Goal: Task Accomplishment & Management: Manage account settings

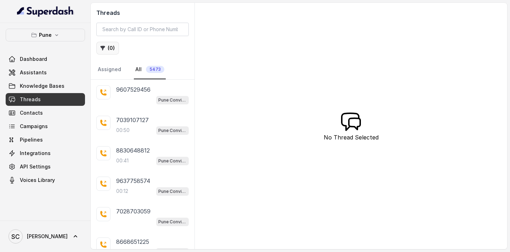
click at [110, 45] on button "( 0 )" at bounding box center [107, 48] width 23 height 13
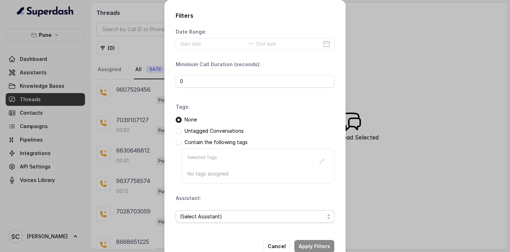
click at [192, 218] on span "(Select Assistant)" at bounding box center [252, 216] width 144 height 8
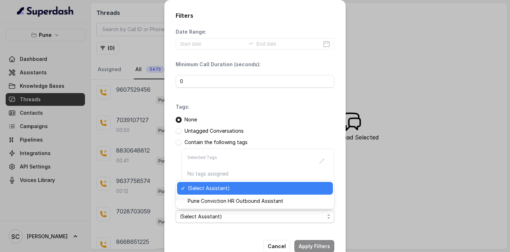
scroll to position [18, 0]
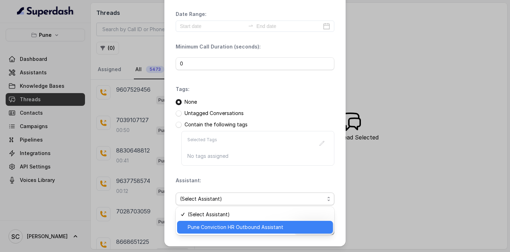
click at [200, 227] on span "Pune Conviction HR Outbound Assistant" at bounding box center [258, 227] width 141 height 8
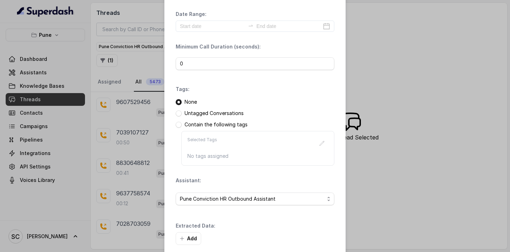
scroll to position [52, 0]
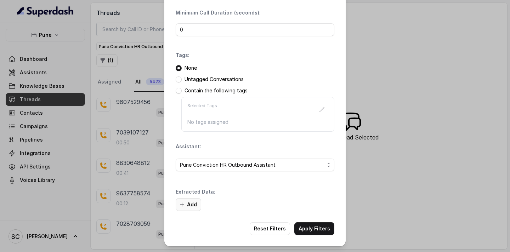
click at [188, 202] on button "Add" at bounding box center [188, 204] width 25 height 13
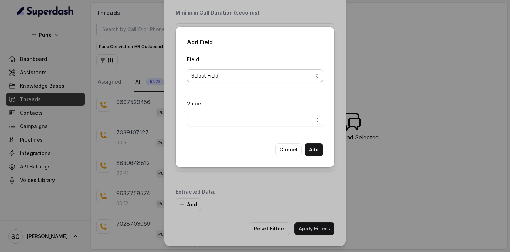
click at [227, 76] on span "Select Field" at bounding box center [252, 76] width 122 height 8
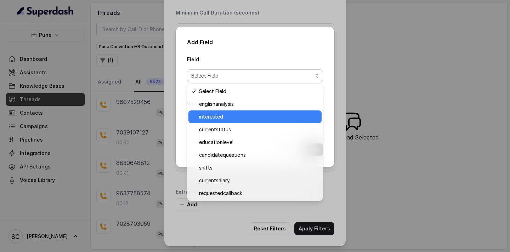
click at [227, 110] on div "interested" at bounding box center [254, 116] width 133 height 13
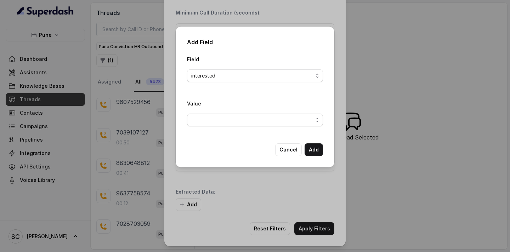
click at [231, 123] on span "button" at bounding box center [255, 120] width 136 height 13
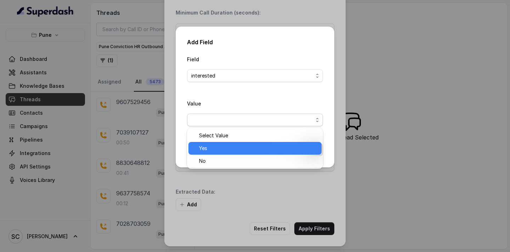
click at [225, 147] on span "Yes" at bounding box center [258, 148] width 118 height 8
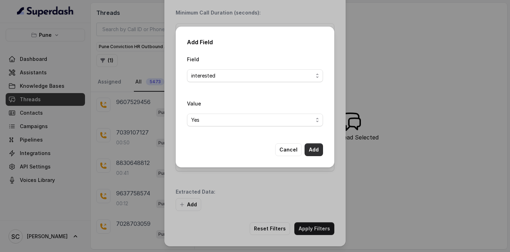
click at [318, 153] on button "Add" at bounding box center [314, 149] width 18 height 13
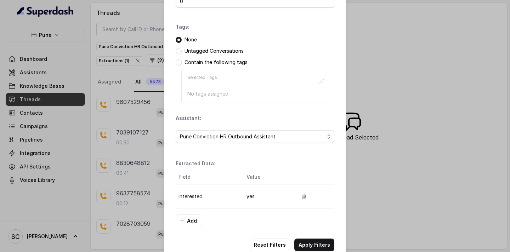
scroll to position [96, 0]
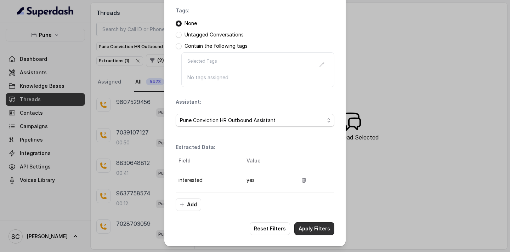
click at [306, 227] on button "Apply Filters" at bounding box center [314, 228] width 40 height 13
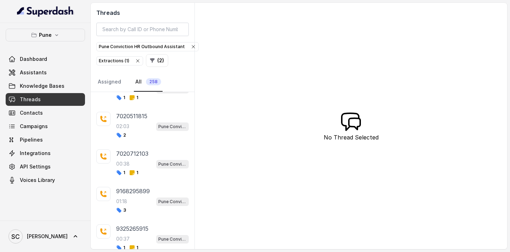
scroll to position [238, 0]
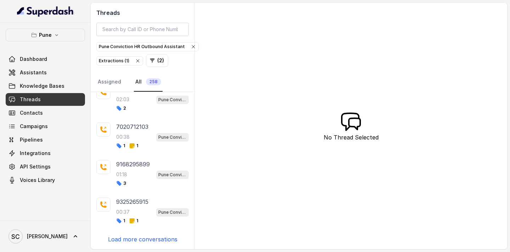
click at [131, 241] on p "Load more conversations" at bounding box center [142, 239] width 69 height 8
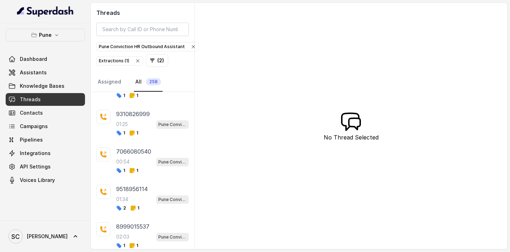
scroll to position [613, 0]
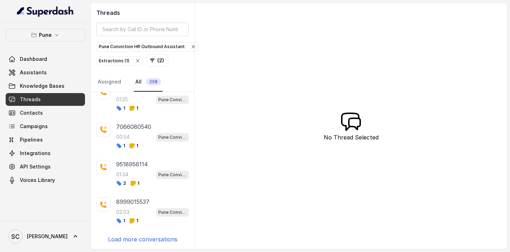
click at [133, 241] on p "Load more conversations" at bounding box center [142, 239] width 69 height 8
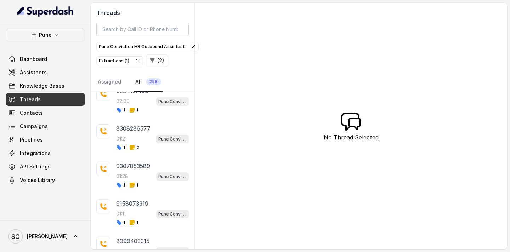
scroll to position [989, 0]
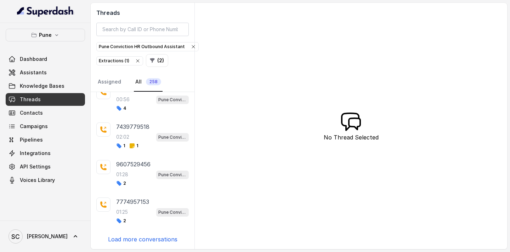
click at [133, 241] on p "Load more conversations" at bounding box center [142, 239] width 69 height 8
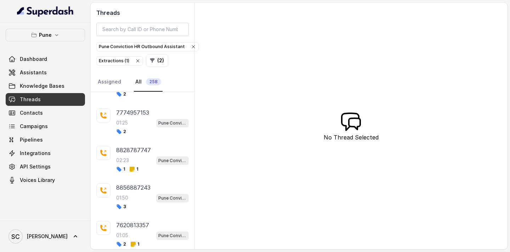
scroll to position [1364, 0]
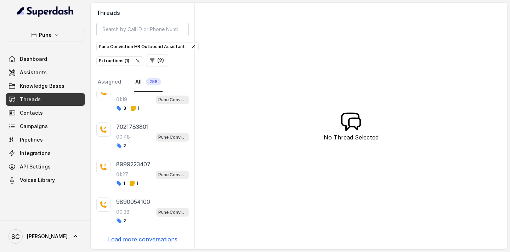
click at [140, 241] on p "Load more conversations" at bounding box center [142, 239] width 69 height 8
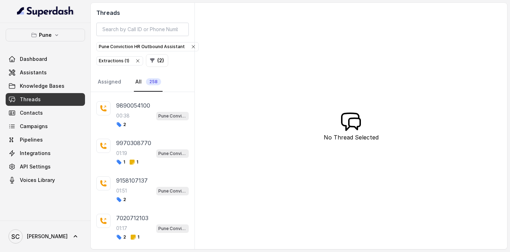
scroll to position [1739, 0]
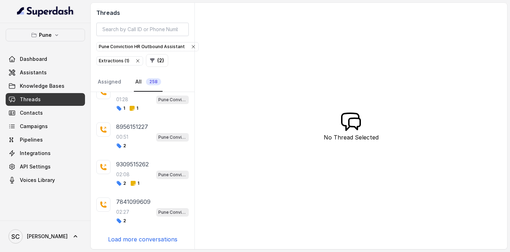
click at [140, 241] on p "Load more conversations" at bounding box center [142, 239] width 69 height 8
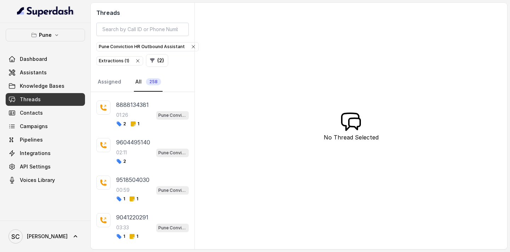
scroll to position [2115, 0]
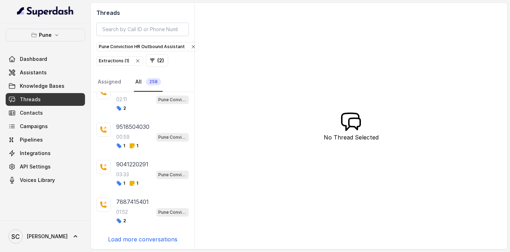
click at [140, 241] on p "Load more conversations" at bounding box center [142, 239] width 69 height 8
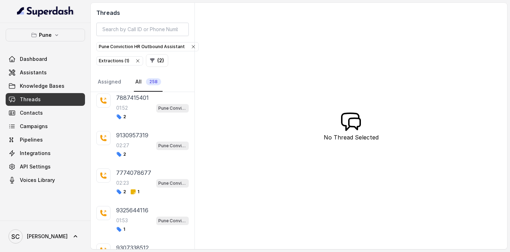
scroll to position [2490, 0]
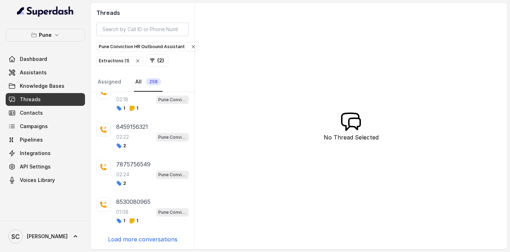
click at [140, 241] on p "Load more conversations" at bounding box center [142, 239] width 69 height 8
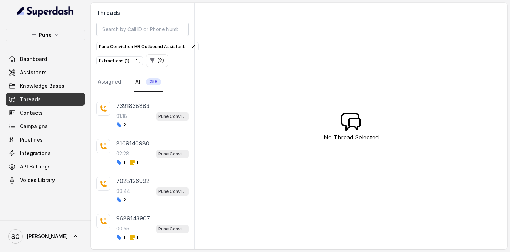
scroll to position [0, 0]
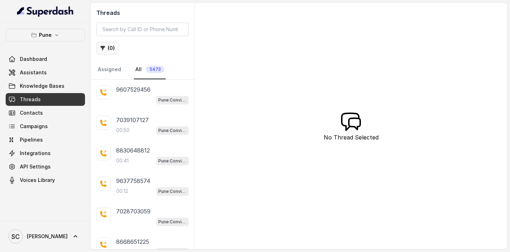
click at [112, 50] on button "( 0 )" at bounding box center [107, 48] width 23 height 13
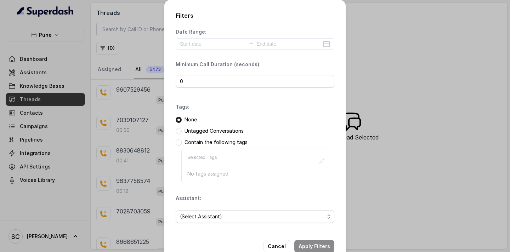
scroll to position [18, 0]
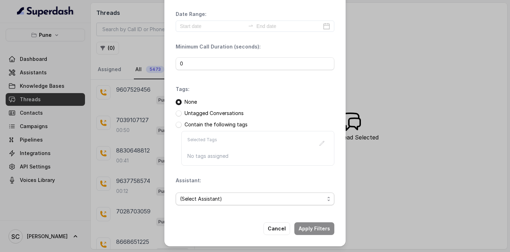
click at [201, 199] on span "(Select Assistant)" at bounding box center [252, 199] width 144 height 8
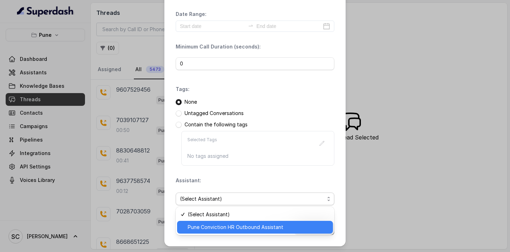
click at [201, 225] on span "Pune Conviction HR Outbound Assistant" at bounding box center [258, 227] width 141 height 8
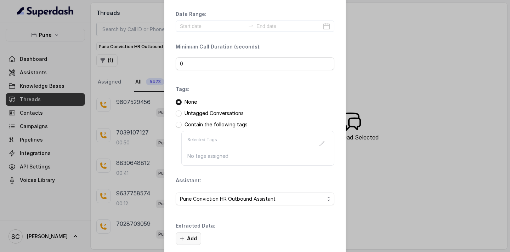
click at [185, 235] on button "Add" at bounding box center [188, 238] width 25 height 13
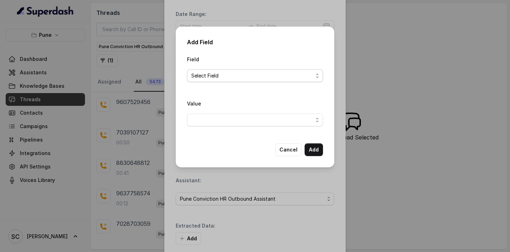
click at [230, 76] on span "Select Field" at bounding box center [252, 76] width 122 height 8
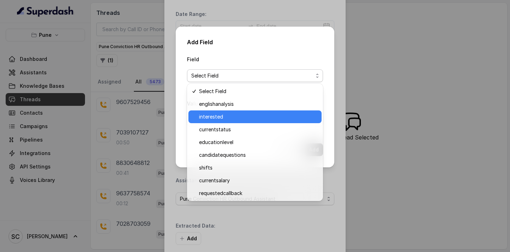
click at [227, 116] on span "interested" at bounding box center [258, 117] width 118 height 8
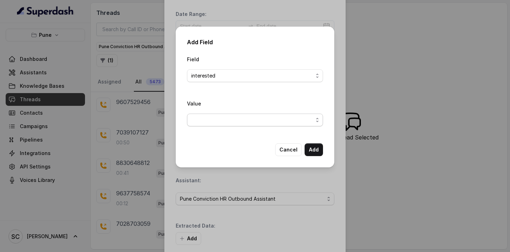
click at [227, 116] on span "button" at bounding box center [255, 120] width 136 height 13
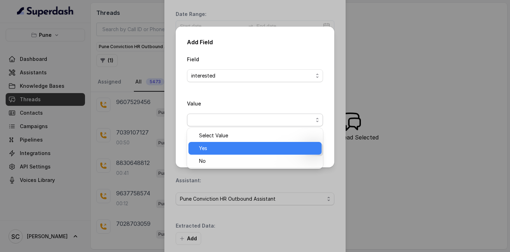
click at [221, 152] on span "Yes" at bounding box center [258, 148] width 118 height 8
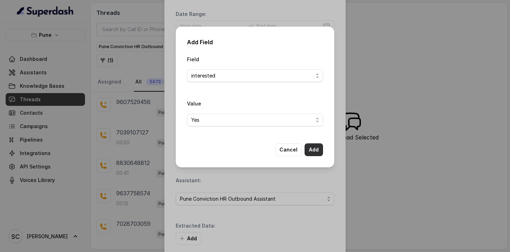
click at [316, 148] on button "Add" at bounding box center [314, 149] width 18 height 13
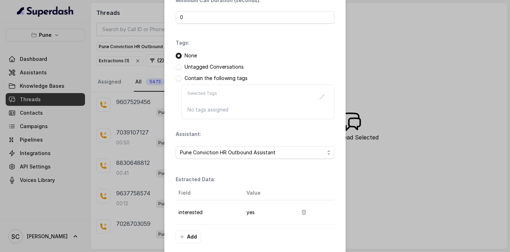
scroll to position [96, 0]
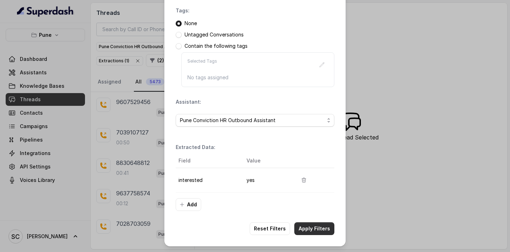
click at [308, 229] on button "Apply Filters" at bounding box center [314, 228] width 40 height 13
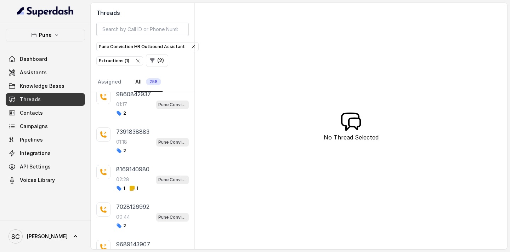
scroll to position [45, 0]
click at [150, 132] on div "7391838883" at bounding box center [152, 132] width 73 height 8
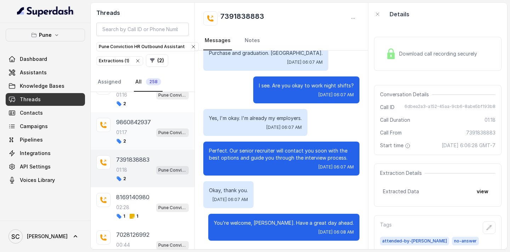
scroll to position [16, 0]
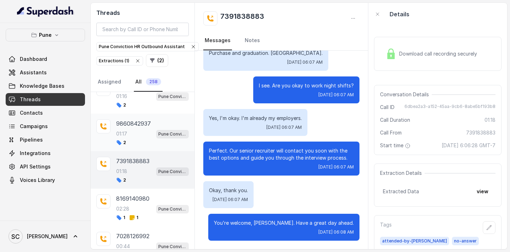
click at [141, 132] on div "01:17 Pune Conviction HR Outbound Assistant" at bounding box center [152, 133] width 73 height 9
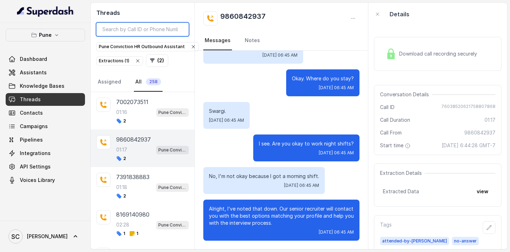
click at [132, 29] on input "search" at bounding box center [142, 29] width 92 height 13
paste input "9518956114"
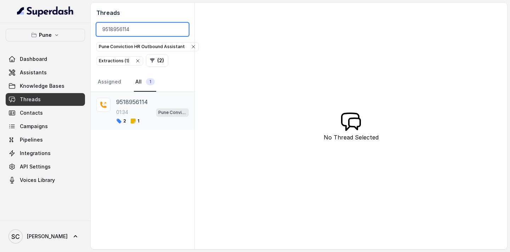
type input "9518956114"
click at [128, 104] on p "9518956114" at bounding box center [132, 102] width 32 height 8
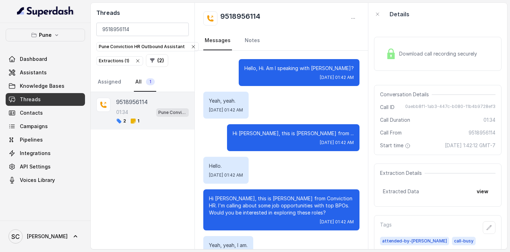
scroll to position [633, 0]
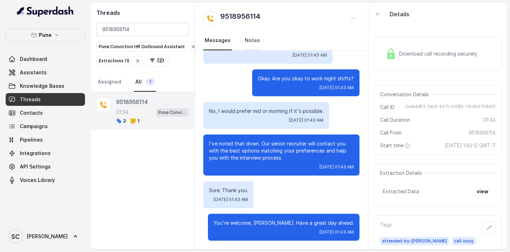
click at [251, 39] on link "Notes" at bounding box center [252, 40] width 18 height 19
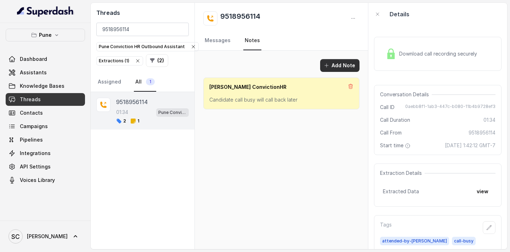
click at [345, 62] on button "Add Note" at bounding box center [339, 65] width 39 height 13
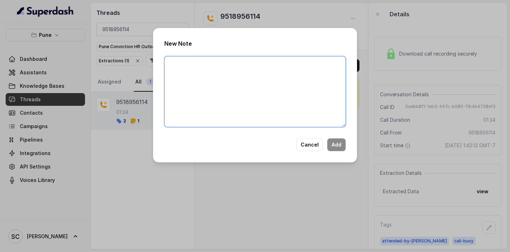
click at [254, 84] on textarea at bounding box center [254, 91] width 181 height 71
click at [226, 64] on textarea "Looking out for back" at bounding box center [254, 91] width 181 height 71
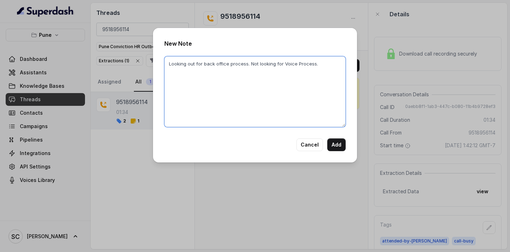
drag, startPoint x: 319, startPoint y: 62, endPoint x: 170, endPoint y: 61, distance: 149.1
click at [168, 61] on textarea "Looking out for back office process. Not looking for Voice Process." at bounding box center [254, 91] width 181 height 71
type textarea "Looking out for back office process. Not looking for Voice Process."
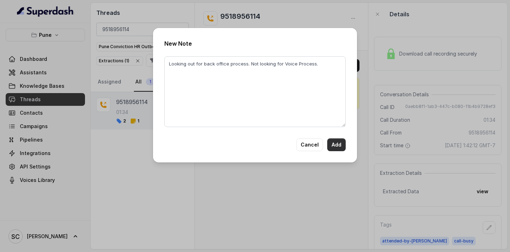
click at [337, 144] on button "Add" at bounding box center [336, 144] width 18 height 13
